Goal: Task Accomplishment & Management: Use online tool/utility

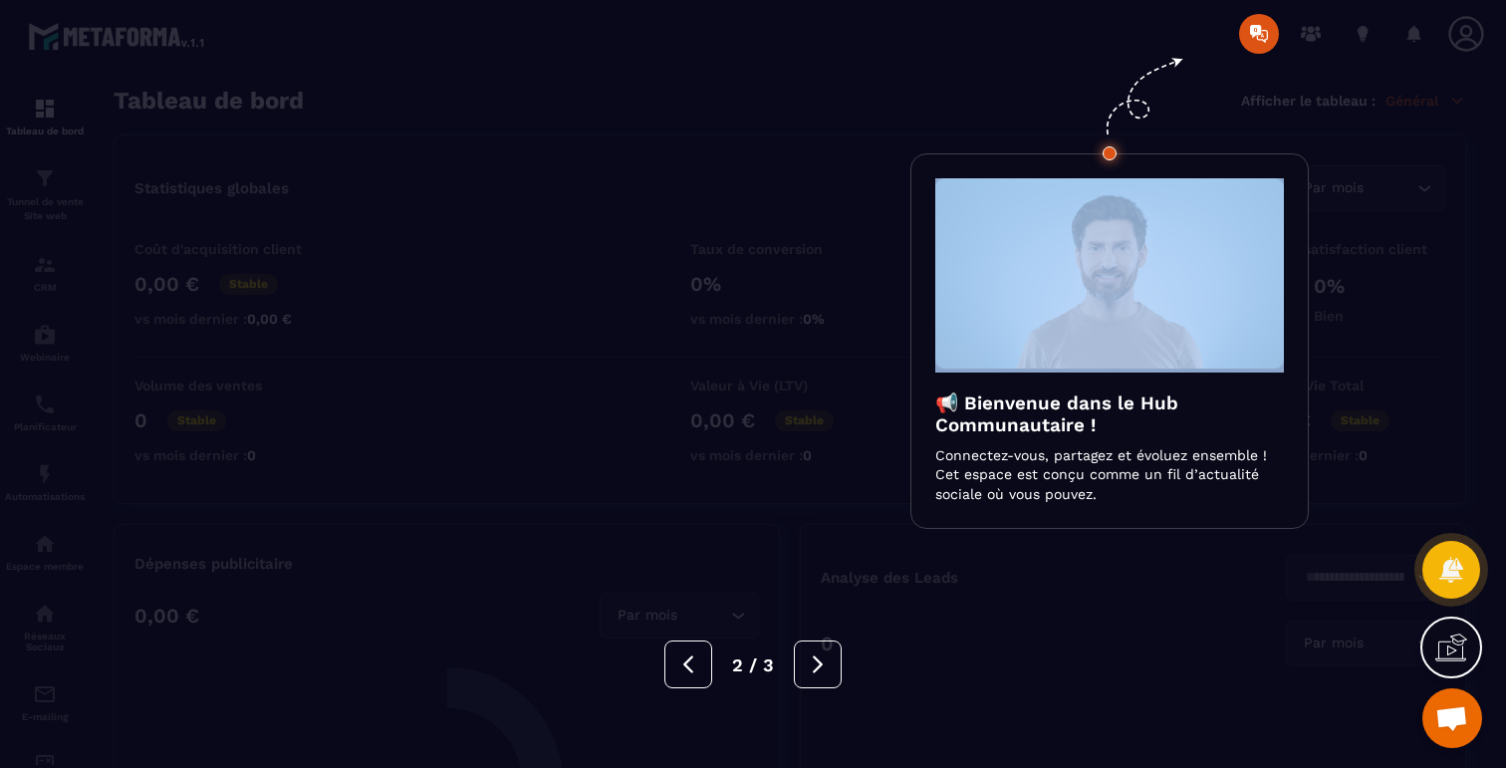
click at [281, 81] on div at bounding box center [753, 384] width 1506 height 768
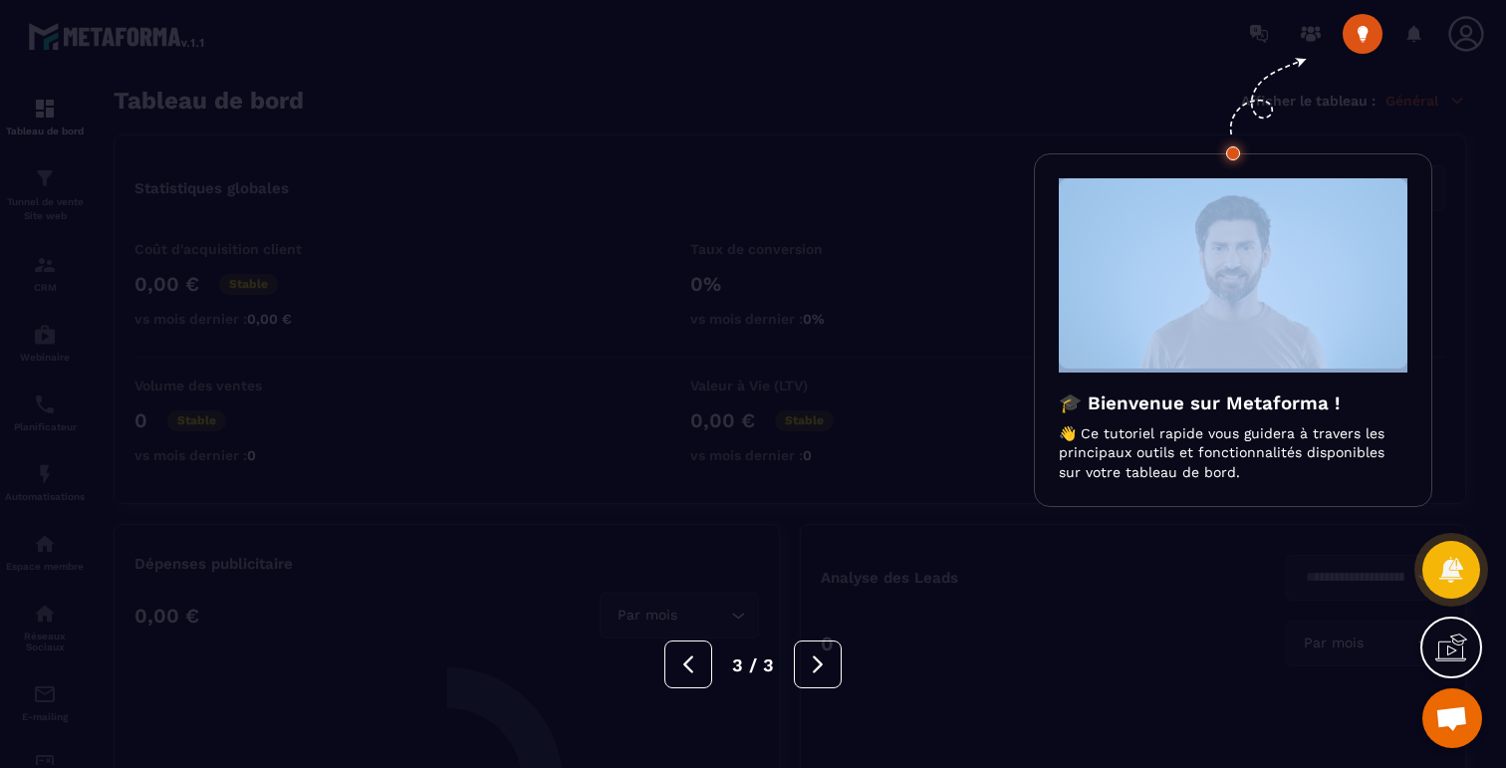
click at [281, 81] on div at bounding box center [753, 384] width 1506 height 768
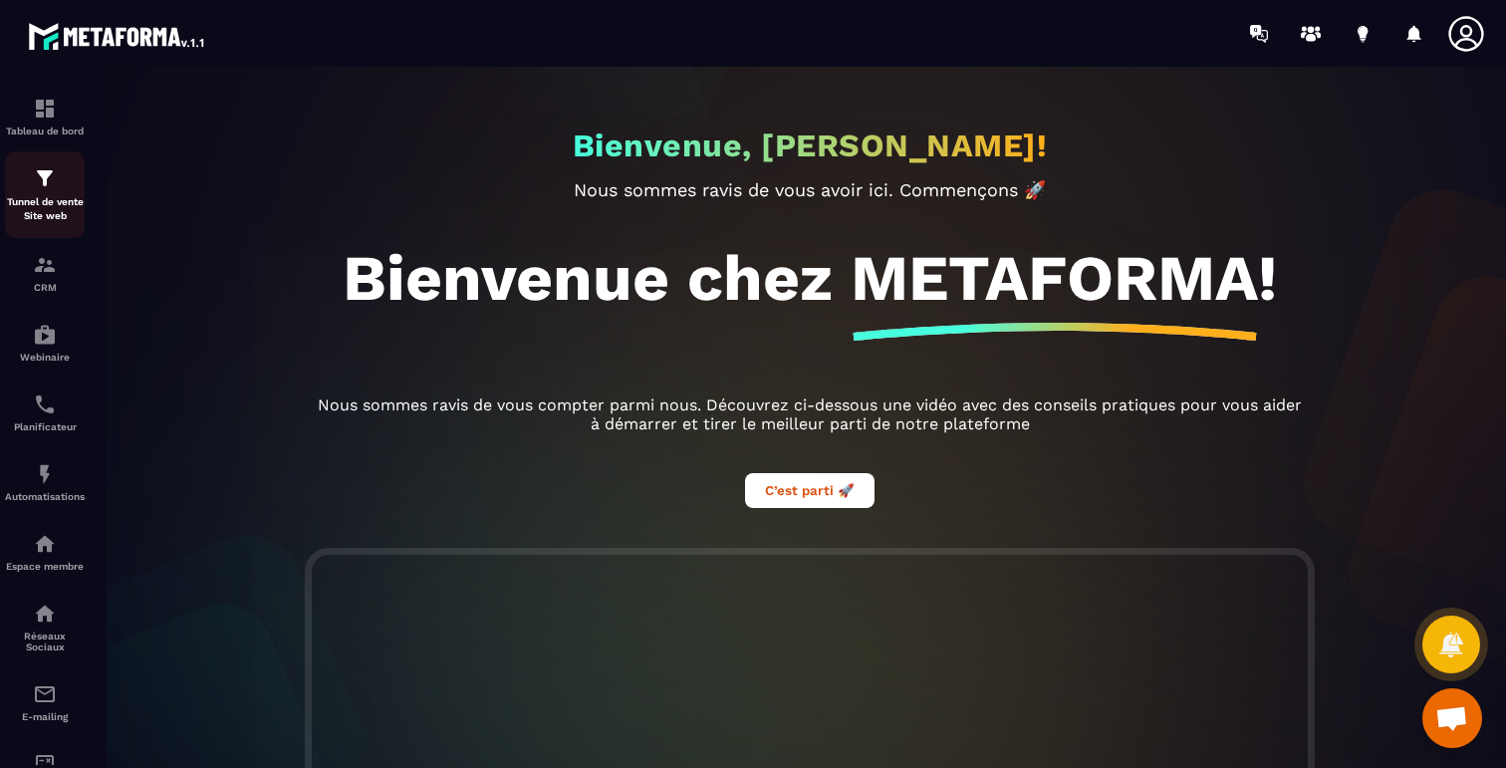
click at [33, 205] on p "Tunnel de vente Site web" at bounding box center [45, 209] width 80 height 28
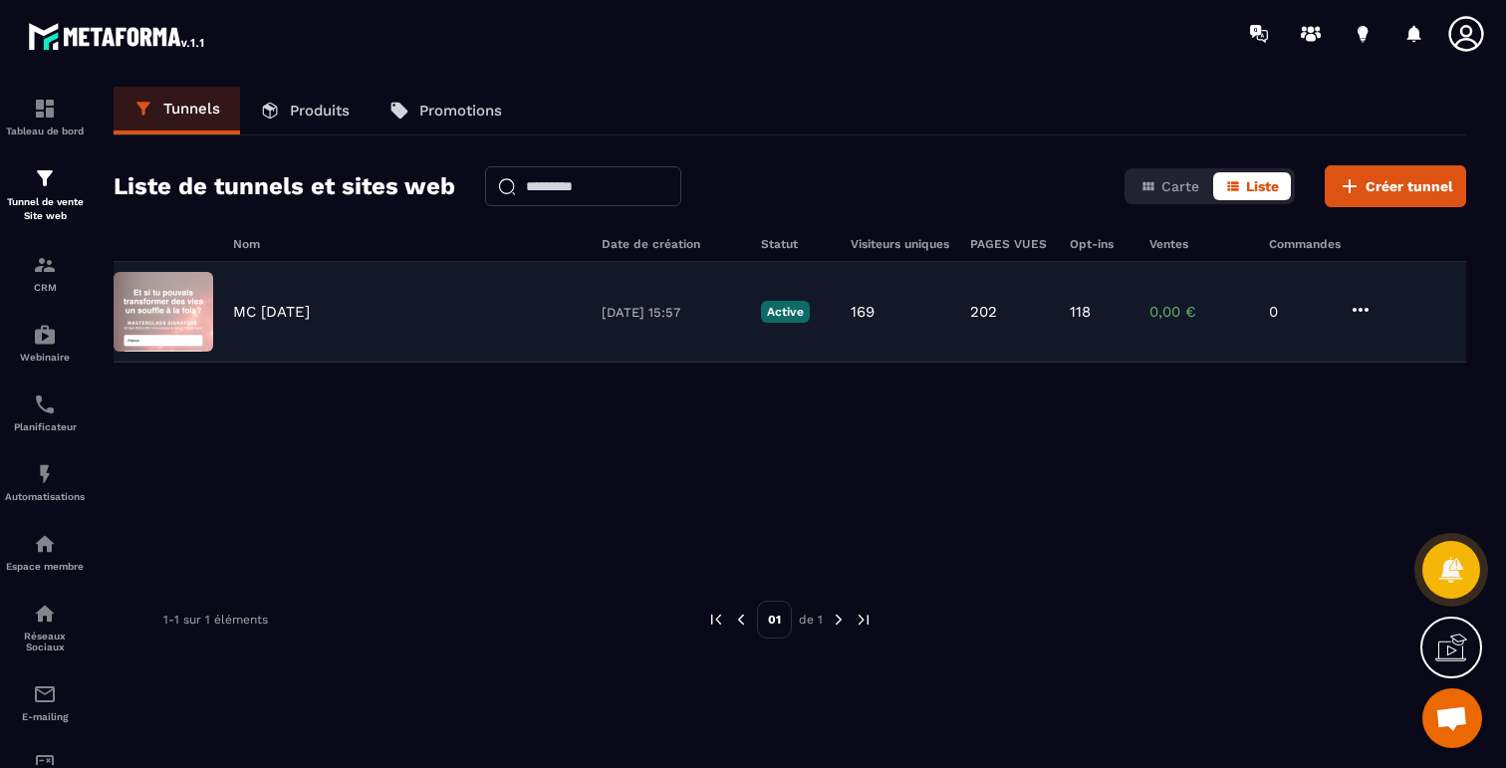
click at [1365, 304] on icon at bounding box center [1361, 310] width 24 height 24
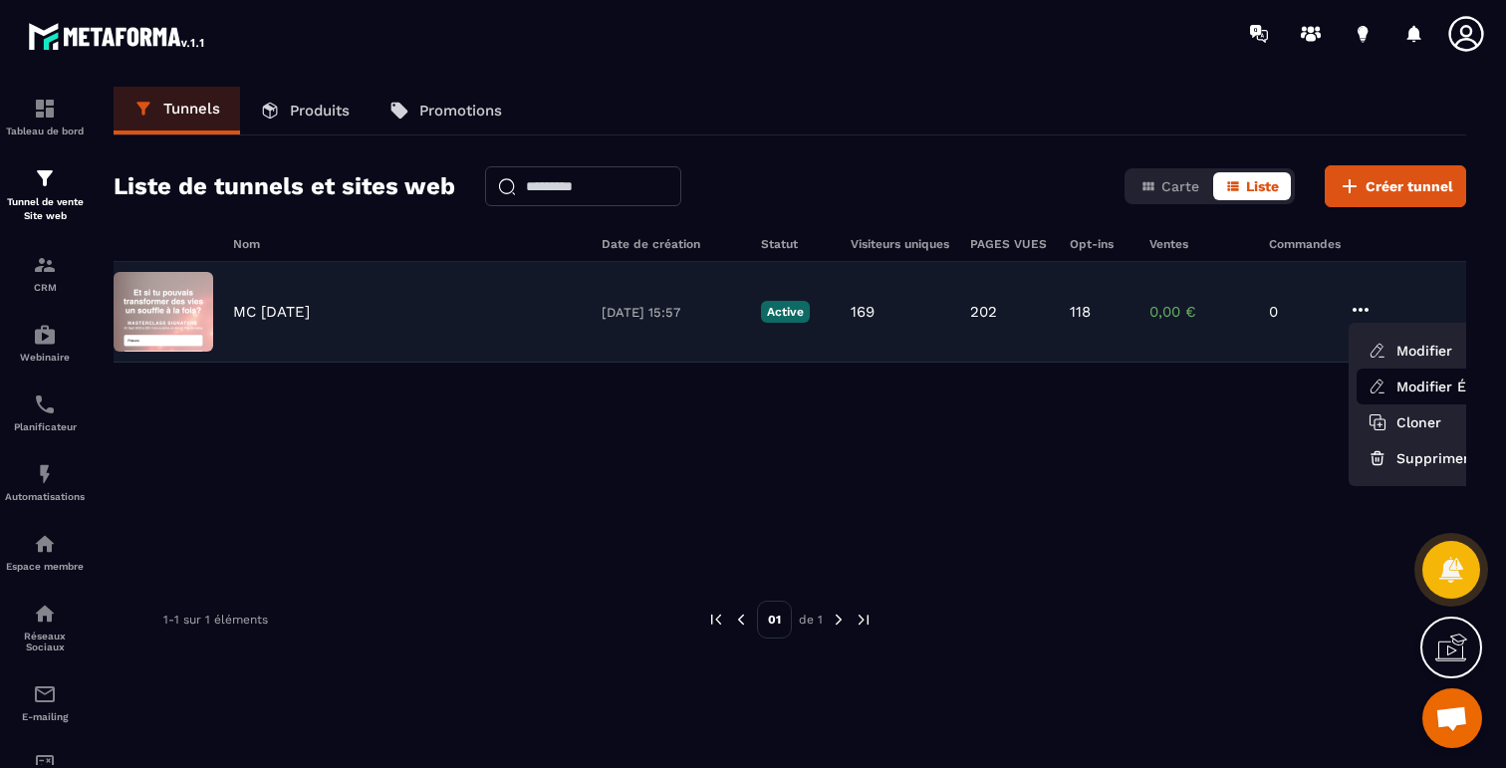
click at [1397, 378] on link "Modifier Étapes" at bounding box center [1436, 387] width 159 height 36
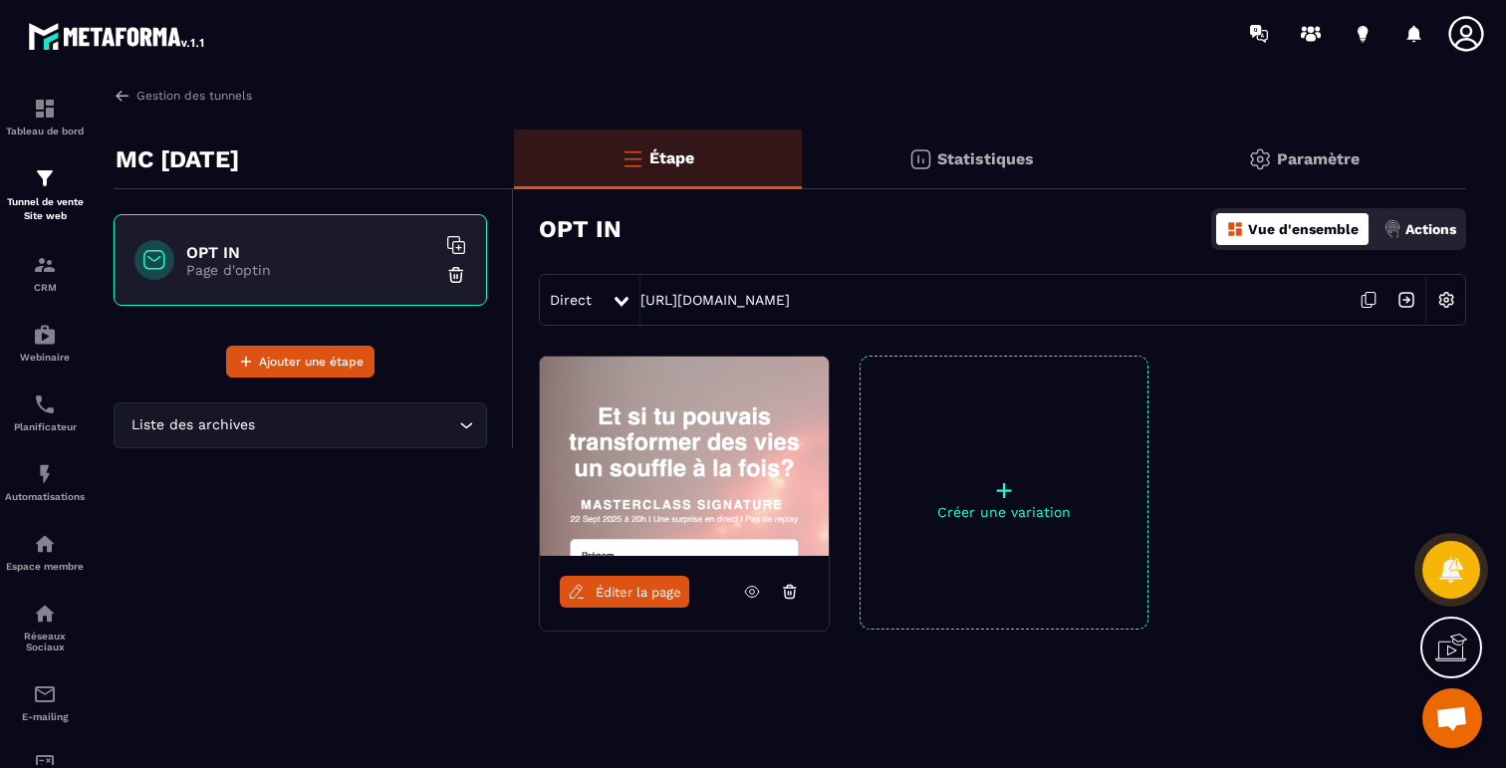
click at [1362, 300] on icon at bounding box center [1367, 302] width 10 height 12
